Goal: Navigation & Orientation: Find specific page/section

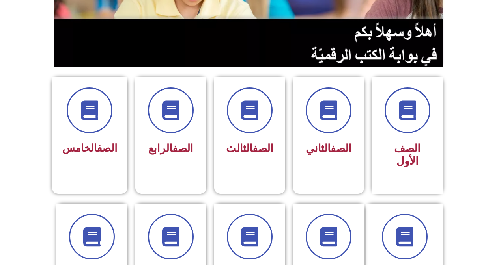
scroll to position [192, 0]
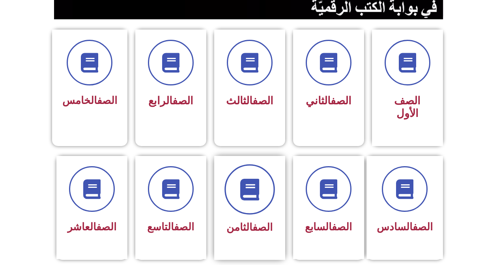
click at [242, 190] on span at bounding box center [249, 189] width 50 height 50
click at [249, 198] on span at bounding box center [249, 189] width 50 height 50
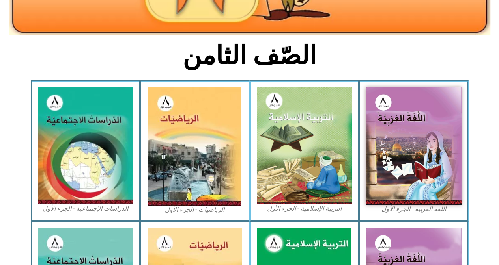
scroll to position [204, 0]
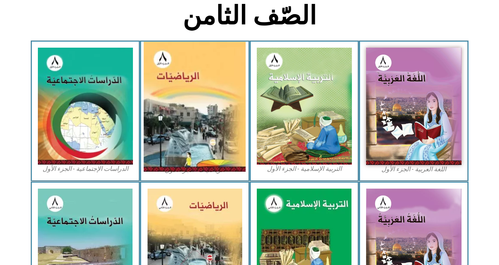
click at [189, 103] on img at bounding box center [195, 107] width 102 height 130
click at [181, 109] on img at bounding box center [195, 107] width 102 height 130
click at [157, 68] on img at bounding box center [195, 107] width 102 height 130
click at [199, 169] on img at bounding box center [195, 107] width 102 height 130
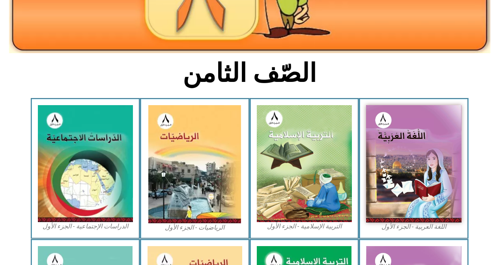
scroll to position [145, 0]
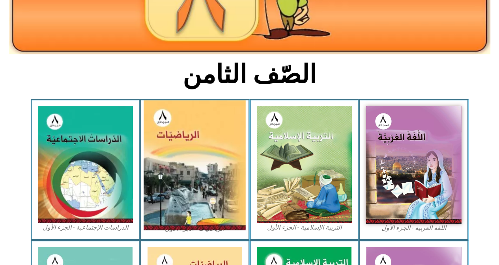
click at [159, 123] on img at bounding box center [195, 166] width 102 height 130
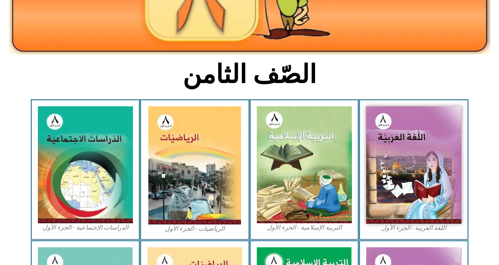
click at [177, 229] on figcaption "الرياضيات - الجزء الأول​" at bounding box center [194, 229] width 95 height 9
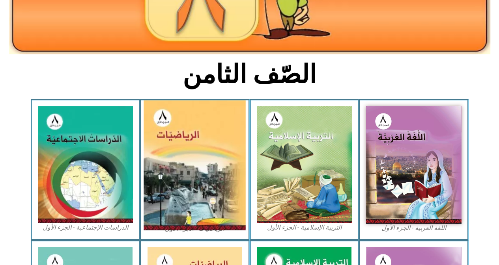
click at [158, 224] on img at bounding box center [195, 166] width 102 height 130
click at [158, 223] on img at bounding box center [195, 166] width 102 height 130
click at [157, 222] on img at bounding box center [195, 166] width 102 height 130
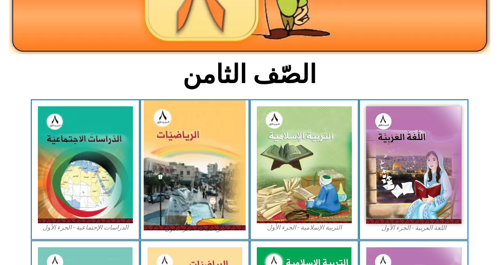
drag, startPoint x: 157, startPoint y: 222, endPoint x: 178, endPoint y: 157, distance: 68.3
click at [178, 157] on img at bounding box center [195, 166] width 102 height 130
click at [177, 155] on img at bounding box center [195, 166] width 102 height 130
click at [173, 148] on img at bounding box center [195, 166] width 102 height 130
click at [214, 166] on img at bounding box center [195, 166] width 102 height 130
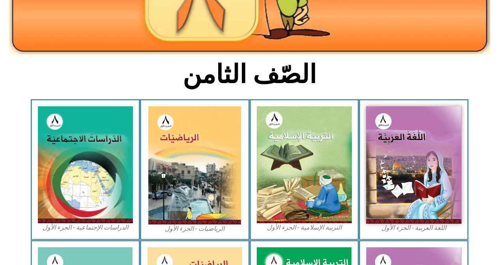
click at [165, 235] on div "الرياضيات - الجزء الأول​" at bounding box center [195, 169] width 110 height 141
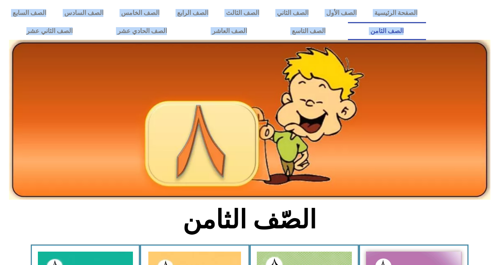
drag, startPoint x: 497, startPoint y: 43, endPoint x: 504, endPoint y: 67, distance: 25.1
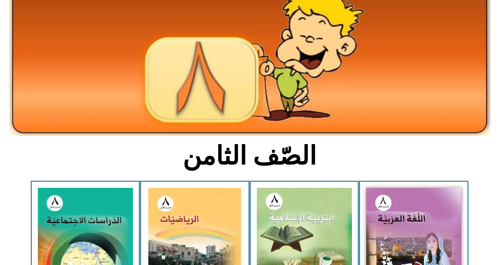
scroll to position [115, 0]
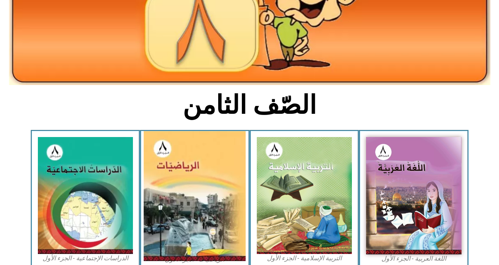
click at [168, 184] on img at bounding box center [195, 196] width 102 height 130
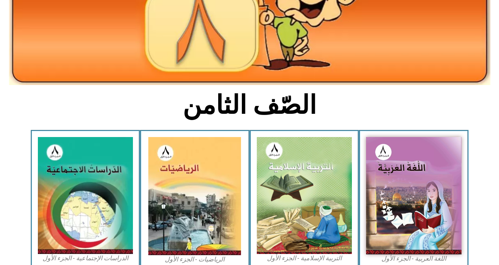
drag, startPoint x: 318, startPoint y: 108, endPoint x: 263, endPoint y: 136, distance: 62.2
click at [272, 134] on div "الصّف الثامن اللغة العربية - الجزء الأول​ التربية الإسلامية - الجزء الأول الريا…" at bounding box center [249, 255] width 499 height 597
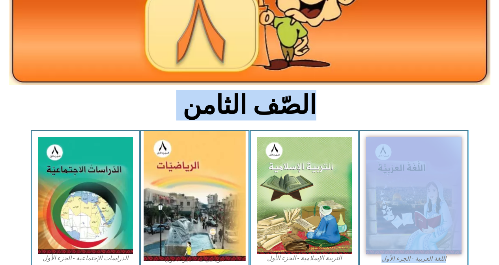
click at [166, 173] on img at bounding box center [195, 196] width 102 height 130
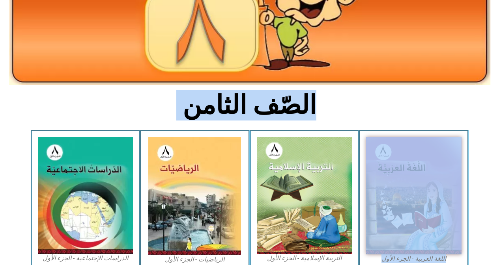
click at [116, 106] on section "الصّف الثامن" at bounding box center [249, 109] width 499 height 41
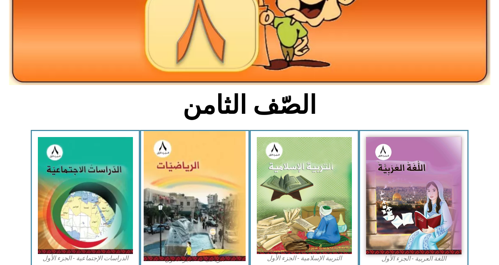
click at [198, 168] on img at bounding box center [195, 196] width 102 height 130
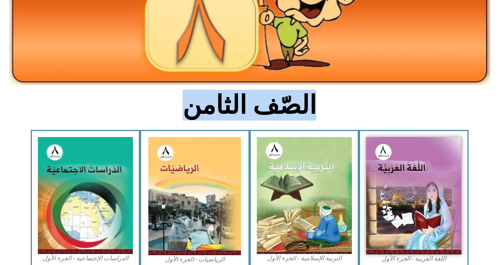
drag, startPoint x: 494, startPoint y: 111, endPoint x: 499, endPoint y: 125, distance: 14.7
click at [498, 151] on html "الصفحة الرئيسية الصف الأول الصف الثاني الصف الثالث الصف الرابع الصف الخامس الصف…" at bounding box center [249, 236] width 499 height 702
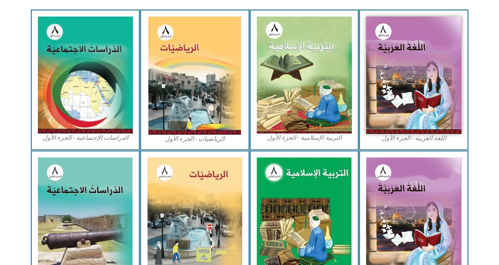
scroll to position [129, 0]
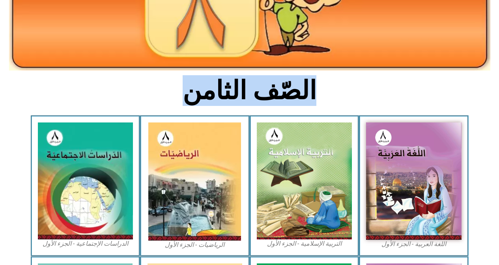
click at [417, 96] on section "الصّف الثامن" at bounding box center [249, 94] width 499 height 41
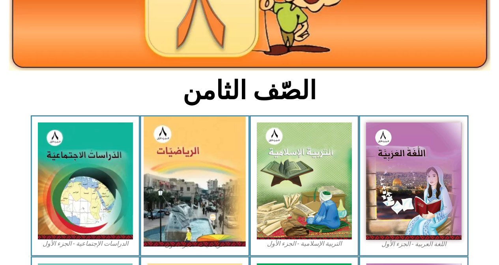
click at [192, 136] on img at bounding box center [195, 182] width 102 height 130
click at [192, 134] on img at bounding box center [195, 182] width 102 height 130
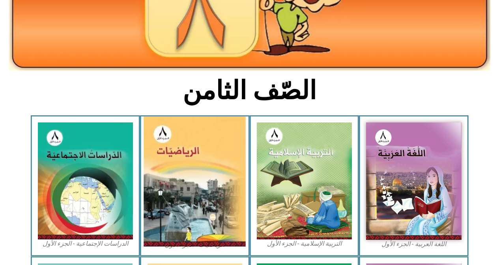
click at [192, 134] on img at bounding box center [195, 182] width 102 height 130
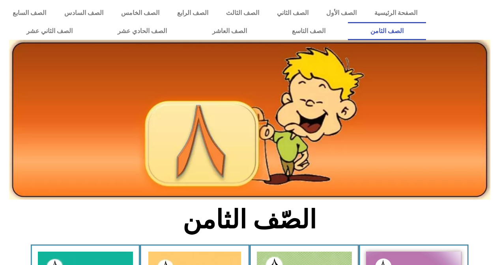
scroll to position [129, 0]
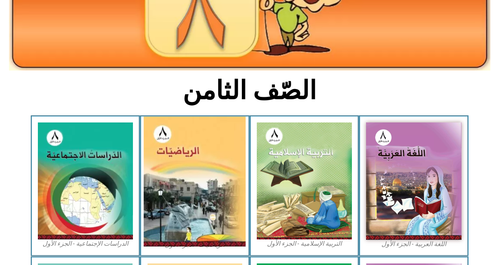
click at [177, 212] on img at bounding box center [195, 182] width 102 height 130
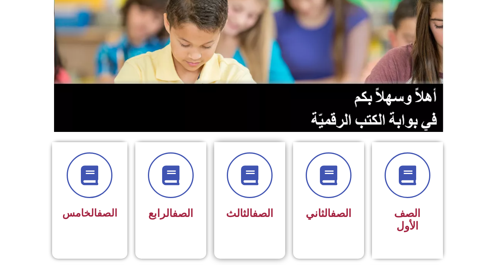
scroll to position [197, 0]
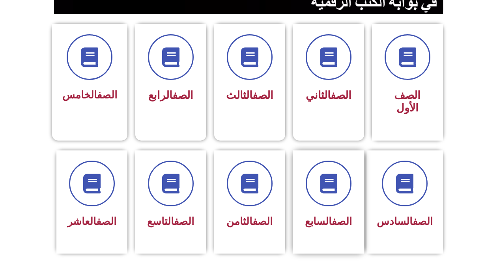
click at [292, 189] on div "الصف السابع" at bounding box center [328, 202] width 79 height 103
click at [266, 198] on div "الصف الثامن" at bounding box center [250, 196] width 50 height 71
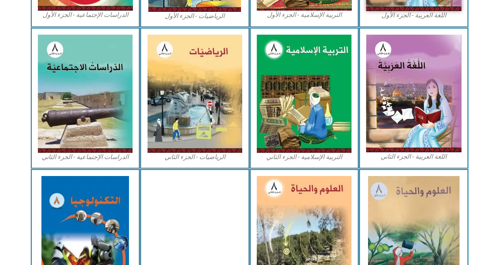
scroll to position [272, 0]
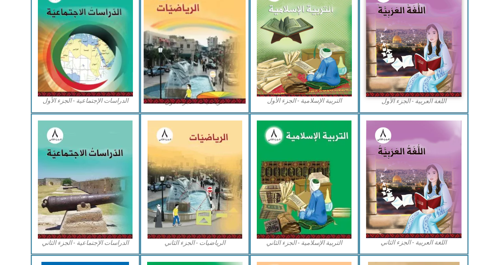
click at [177, 63] on img at bounding box center [195, 39] width 102 height 130
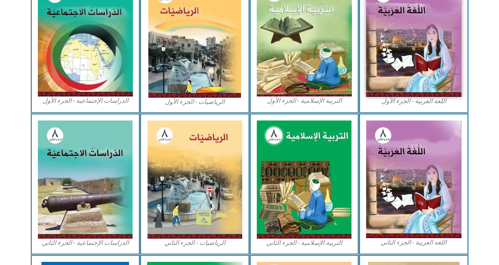
click at [195, 104] on figcaption "الرياضيات - الجزء الأول​" at bounding box center [194, 102] width 95 height 9
click at [192, 103] on figcaption "الرياضيات - الجزء الأول​" at bounding box center [194, 102] width 95 height 9
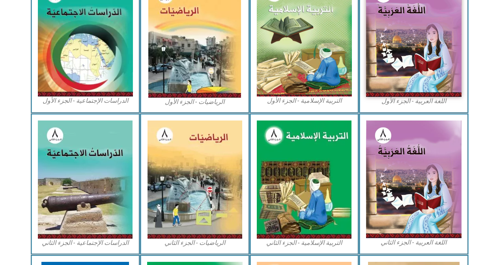
click at [192, 103] on figcaption "الرياضيات - الجزء الأول​" at bounding box center [194, 102] width 95 height 9
drag, startPoint x: 222, startPoint y: 106, endPoint x: 156, endPoint y: 98, distance: 65.5
click at [156, 99] on figcaption "الرياضيات - الجزء الأول​" at bounding box center [194, 102] width 95 height 9
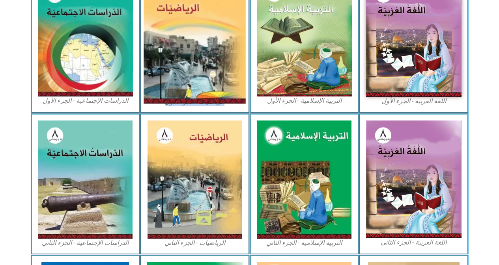
click at [172, 98] on img at bounding box center [195, 39] width 102 height 130
drag, startPoint x: 172, startPoint y: 98, endPoint x: 207, endPoint y: 32, distance: 74.9
click at [207, 32] on img at bounding box center [195, 39] width 102 height 130
click at [217, 14] on img at bounding box center [195, 39] width 102 height 130
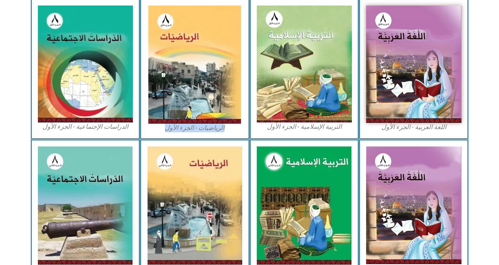
scroll to position [233, 0]
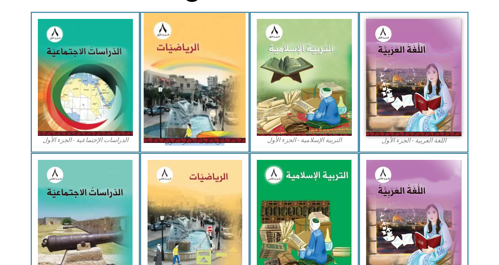
click at [207, 39] on img at bounding box center [195, 78] width 102 height 130
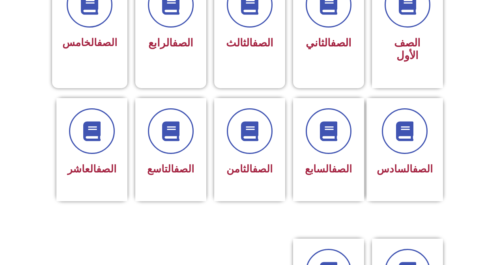
scroll to position [253, 0]
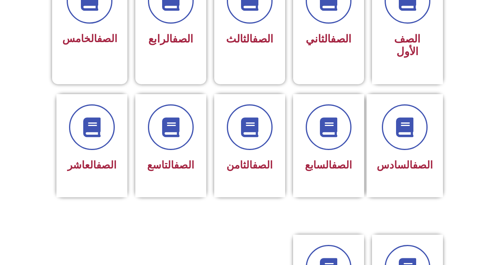
drag, startPoint x: 504, startPoint y: 58, endPoint x: 504, endPoint y: 130, distance: 71.3
click at [498, 130] on html "الصفحة الرئيسية الصف الأول الصف الثاني الصف الثالث الصف الرابع الصف الخامس الصف…" at bounding box center [249, 201] width 499 height 909
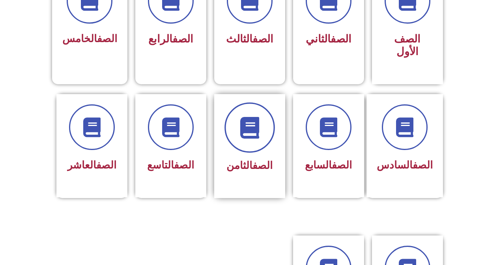
click at [246, 117] on icon at bounding box center [249, 128] width 22 height 22
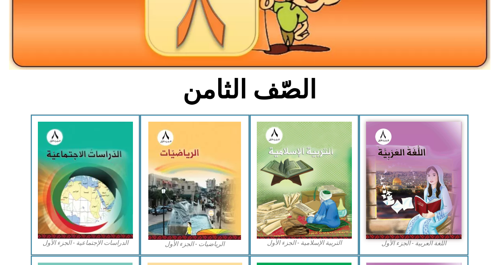
scroll to position [153, 0]
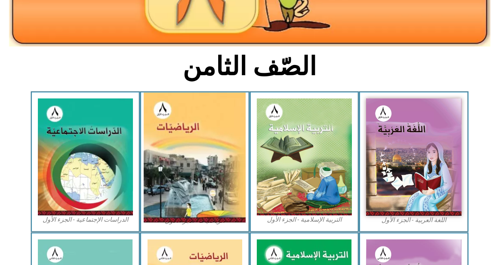
click at [192, 140] on img at bounding box center [195, 158] width 102 height 130
click at [212, 168] on img at bounding box center [195, 158] width 102 height 130
click at [181, 147] on img at bounding box center [195, 158] width 102 height 130
click at [182, 147] on img at bounding box center [195, 158] width 102 height 130
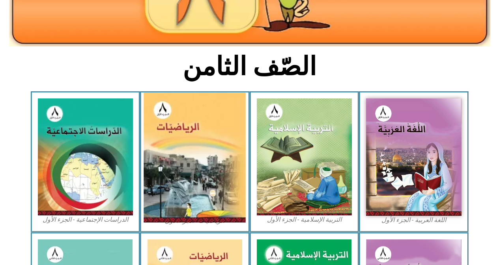
click at [182, 148] on img at bounding box center [195, 158] width 102 height 130
click at [203, 170] on img at bounding box center [195, 158] width 102 height 130
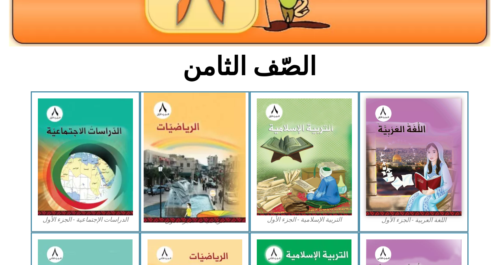
click at [210, 168] on img at bounding box center [195, 158] width 102 height 130
click at [210, 169] on img at bounding box center [195, 158] width 102 height 130
click at [211, 168] on img at bounding box center [195, 158] width 102 height 130
click at [211, 167] on img at bounding box center [195, 158] width 102 height 130
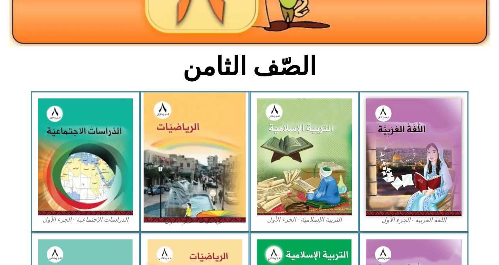
click at [202, 177] on img at bounding box center [195, 158] width 102 height 130
click at [191, 184] on img at bounding box center [195, 158] width 102 height 130
drag, startPoint x: 154, startPoint y: 117, endPoint x: 153, endPoint y: 122, distance: 4.4
click at [154, 118] on img at bounding box center [195, 158] width 102 height 130
drag, startPoint x: 171, startPoint y: 177, endPoint x: 242, endPoint y: 135, distance: 82.7
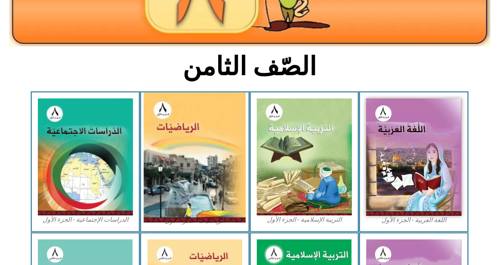
click at [242, 135] on img at bounding box center [195, 158] width 102 height 130
drag, startPoint x: 192, startPoint y: 197, endPoint x: 191, endPoint y: 192, distance: 5.7
click at [192, 197] on img at bounding box center [195, 158] width 102 height 130
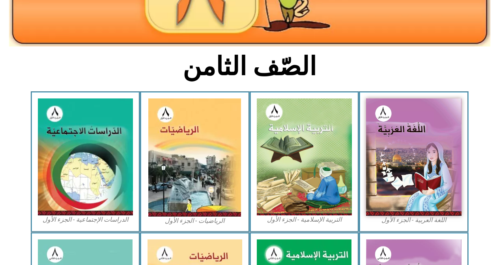
click at [196, 221] on figcaption "الرياضيات - الجزء الأول​" at bounding box center [194, 221] width 95 height 9
click at [196, 220] on figcaption "الرياضيات - الجزء الأول​" at bounding box center [194, 221] width 95 height 9
click at [174, 221] on figcaption "الرياضيات - الجزء الأول​" at bounding box center [194, 221] width 95 height 9
click at [175, 223] on figcaption "الرياضيات - الجزء الأول​" at bounding box center [194, 221] width 95 height 9
click at [180, 223] on figcaption "الرياضيات - الجزء الأول​" at bounding box center [194, 221] width 95 height 9
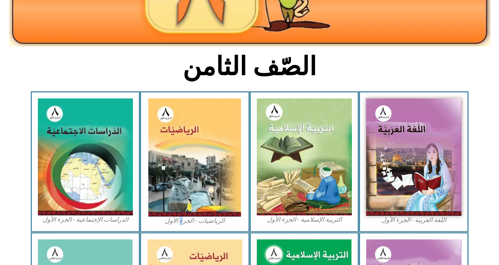
click at [182, 221] on figcaption "الرياضيات - الجزء الأول​" at bounding box center [194, 221] width 95 height 9
click at [184, 223] on figcaption "الرياضيات - الجزء الأول​" at bounding box center [194, 221] width 95 height 9
click at [186, 221] on figcaption "الرياضيات - الجزء الأول​" at bounding box center [194, 221] width 95 height 9
click at [193, 222] on figcaption "الرياضيات - الجزء الأول​" at bounding box center [194, 221] width 95 height 9
click at [205, 223] on figcaption "الرياضيات - الجزء الأول​" at bounding box center [194, 221] width 95 height 9
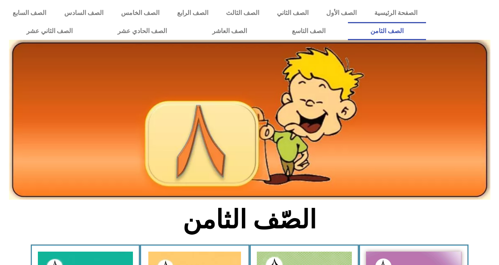
scroll to position [153, 0]
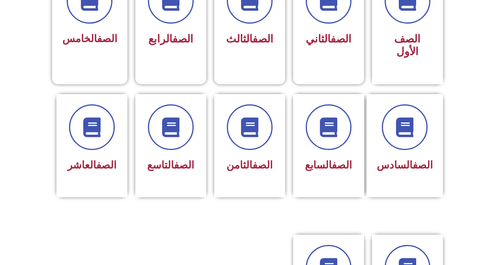
scroll to position [253, 0]
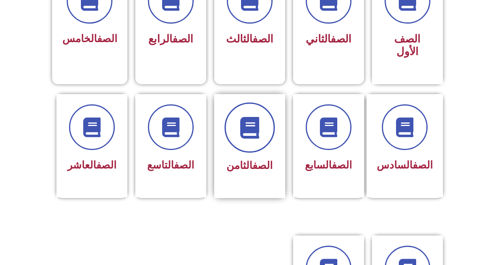
click at [260, 129] on span at bounding box center [249, 127] width 50 height 50
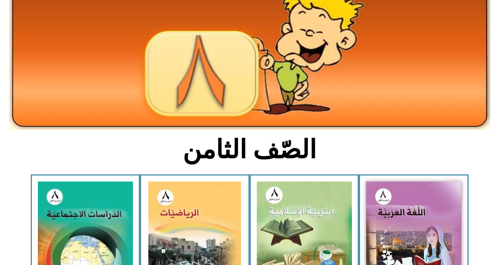
scroll to position [118, 0]
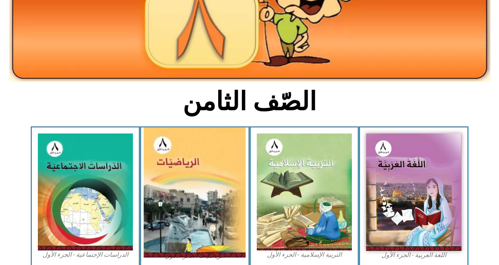
click at [182, 202] on img at bounding box center [195, 193] width 102 height 130
click at [183, 201] on img at bounding box center [195, 193] width 102 height 130
click at [183, 202] on img at bounding box center [195, 193] width 102 height 130
click at [186, 201] on img at bounding box center [195, 193] width 102 height 130
click at [188, 199] on img at bounding box center [195, 193] width 102 height 130
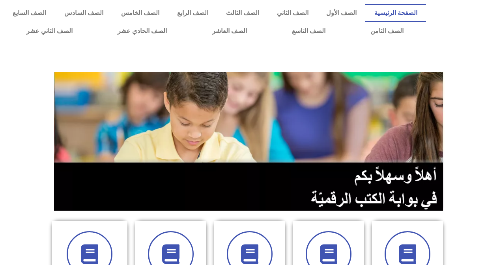
click at [405, 15] on link "الصفحة الرئيسية" at bounding box center [395, 13] width 61 height 18
click at [348, 22] on link "الصف الثامن" at bounding box center [387, 31] width 78 height 18
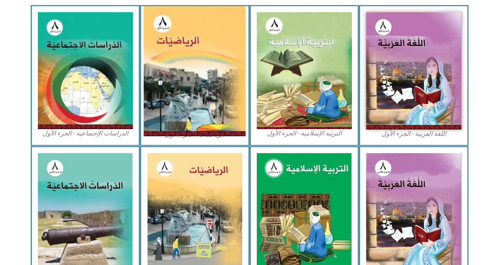
scroll to position [200, 0]
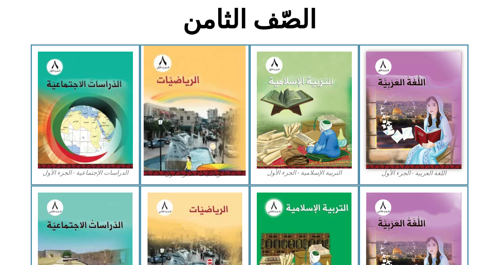
click at [200, 106] on img at bounding box center [195, 111] width 102 height 130
click at [199, 104] on img at bounding box center [195, 111] width 102 height 130
drag, startPoint x: 183, startPoint y: 106, endPoint x: 183, endPoint y: 95, distance: 11.0
click at [183, 95] on img at bounding box center [195, 111] width 102 height 130
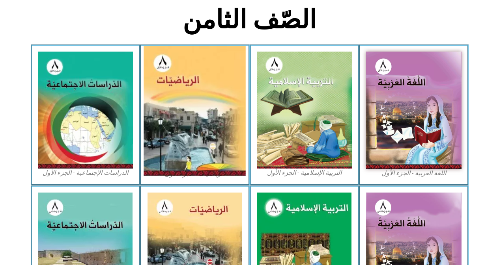
click at [184, 95] on img at bounding box center [195, 111] width 102 height 130
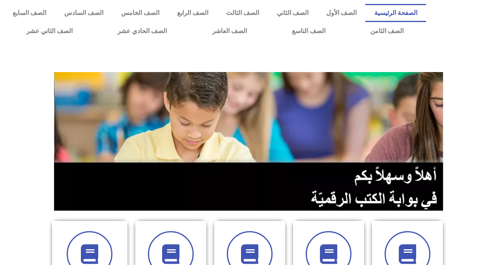
drag, startPoint x: 399, startPoint y: 11, endPoint x: 249, endPoint y: 53, distance: 156.5
click at [249, 53] on div at bounding box center [249, 58] width 491 height 20
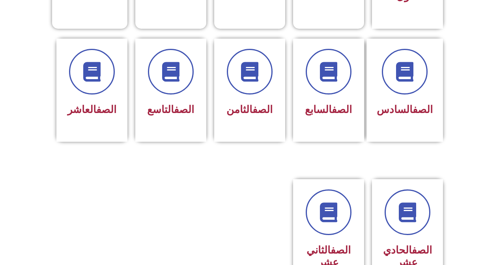
scroll to position [315, 0]
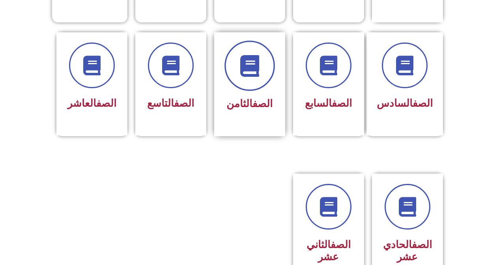
drag, startPoint x: 248, startPoint y: 76, endPoint x: 250, endPoint y: 70, distance: 6.4
click at [249, 73] on span at bounding box center [249, 66] width 50 height 50
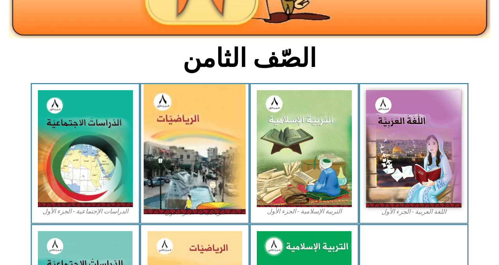
scroll to position [197, 0]
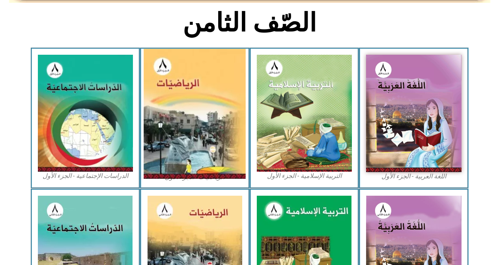
click at [192, 81] on img at bounding box center [195, 114] width 102 height 130
click at [194, 79] on img at bounding box center [195, 114] width 102 height 130
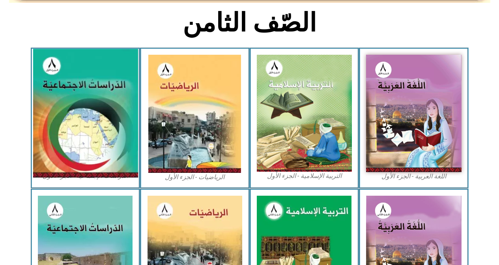
click at [80, 99] on img at bounding box center [85, 113] width 105 height 129
click at [79, 97] on img at bounding box center [85, 113] width 105 height 129
click at [75, 89] on img at bounding box center [85, 113] width 105 height 129
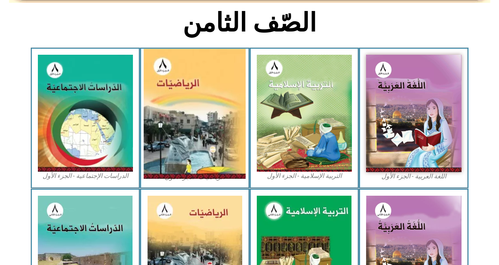
click at [203, 91] on img at bounding box center [195, 114] width 102 height 130
click at [202, 90] on img at bounding box center [195, 114] width 102 height 130
click at [198, 88] on img at bounding box center [195, 114] width 102 height 130
